Goal: Transaction & Acquisition: Purchase product/service

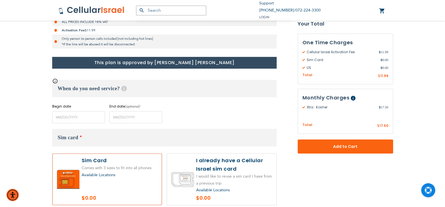
scroll to position [196, 0]
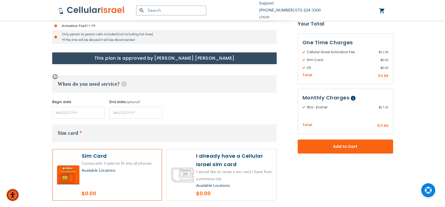
click at [59, 113] on input "name" at bounding box center [78, 113] width 53 height 12
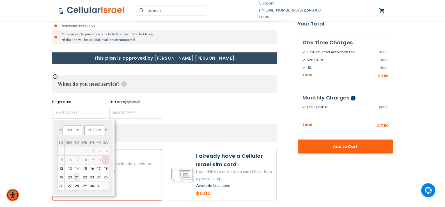
click at [75, 177] on link "21" at bounding box center [76, 177] width 7 height 8
type input "[DATE]"
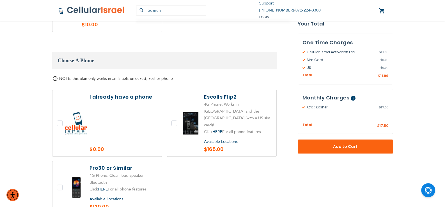
scroll to position [645, 0]
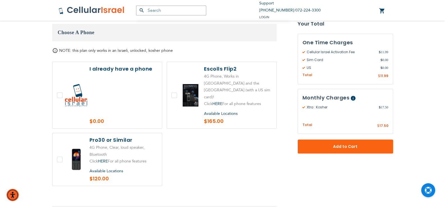
click at [61, 139] on label at bounding box center [106, 159] width 109 height 53
checkbox input "true"
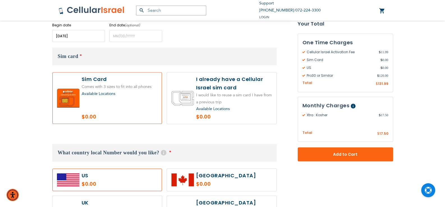
scroll to position [245, 0]
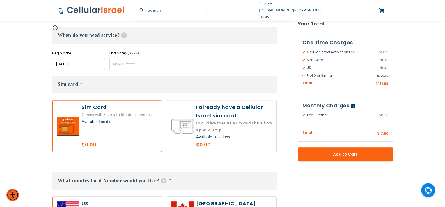
click at [116, 123] on div "Available Locations" at bounding box center [120, 122] width 76 height 7
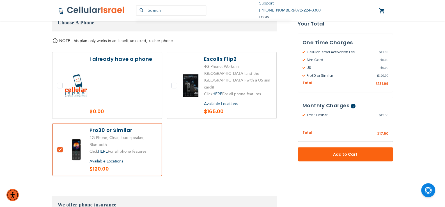
scroll to position [645, 0]
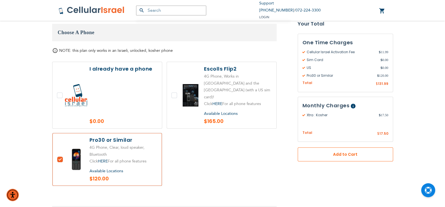
click at [366, 158] on button "Add to Cart" at bounding box center [344, 154] width 95 height 14
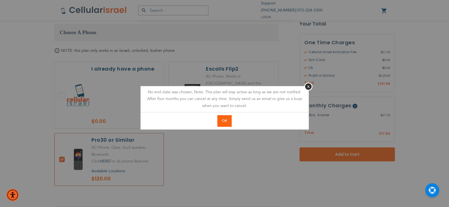
click at [224, 120] on span "OK" at bounding box center [224, 120] width 5 height 5
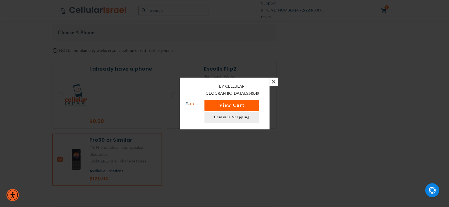
click at [229, 103] on button "View Cart" at bounding box center [231, 105] width 55 height 11
